Goal: Check status: Check status

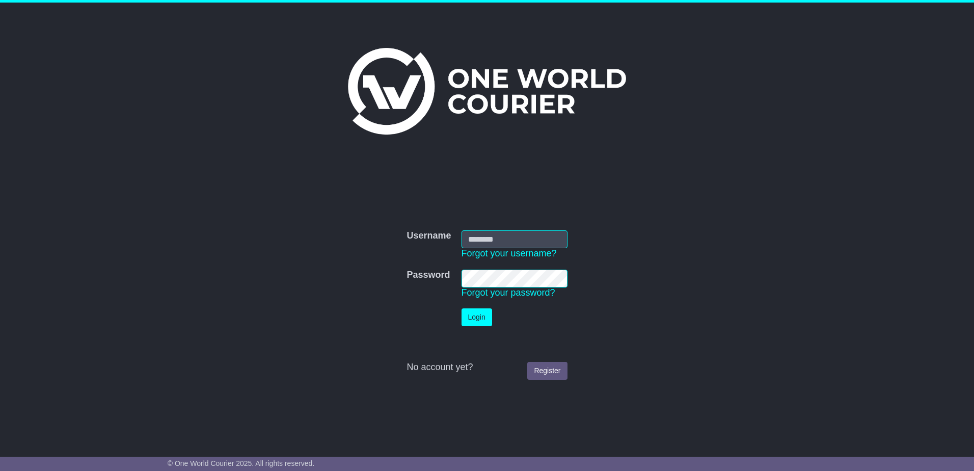
type input "**********"
click at [462, 308] on button "Login" at bounding box center [477, 317] width 31 height 18
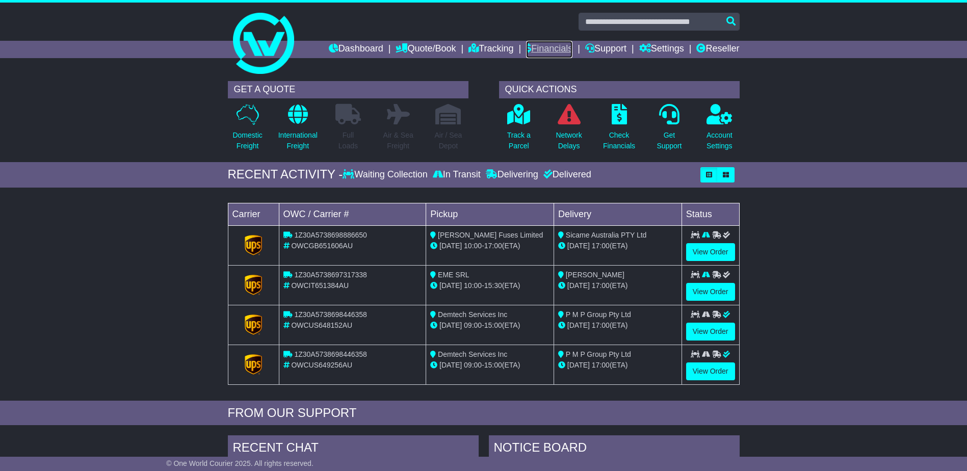
click at [534, 46] on link "Financials" at bounding box center [549, 49] width 46 height 17
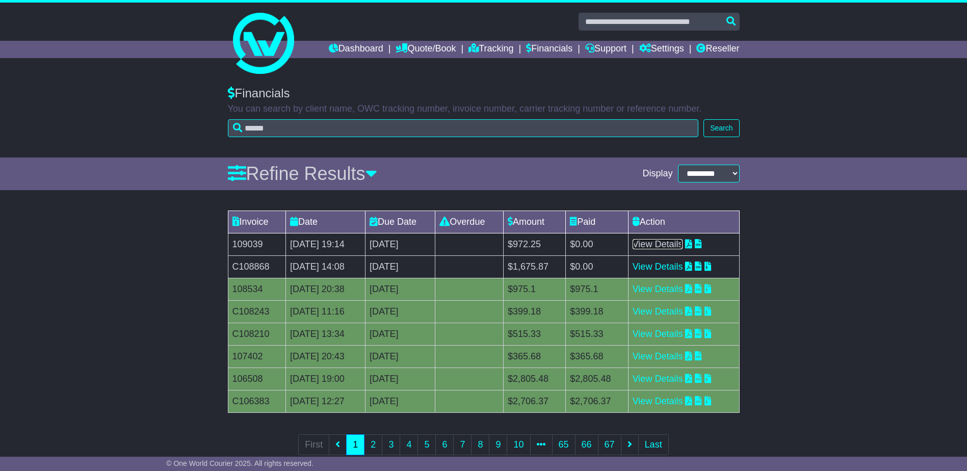
click at [683, 242] on link "View Details" at bounding box center [657, 244] width 50 height 10
